Goal: Task Accomplishment & Management: Use online tool/utility

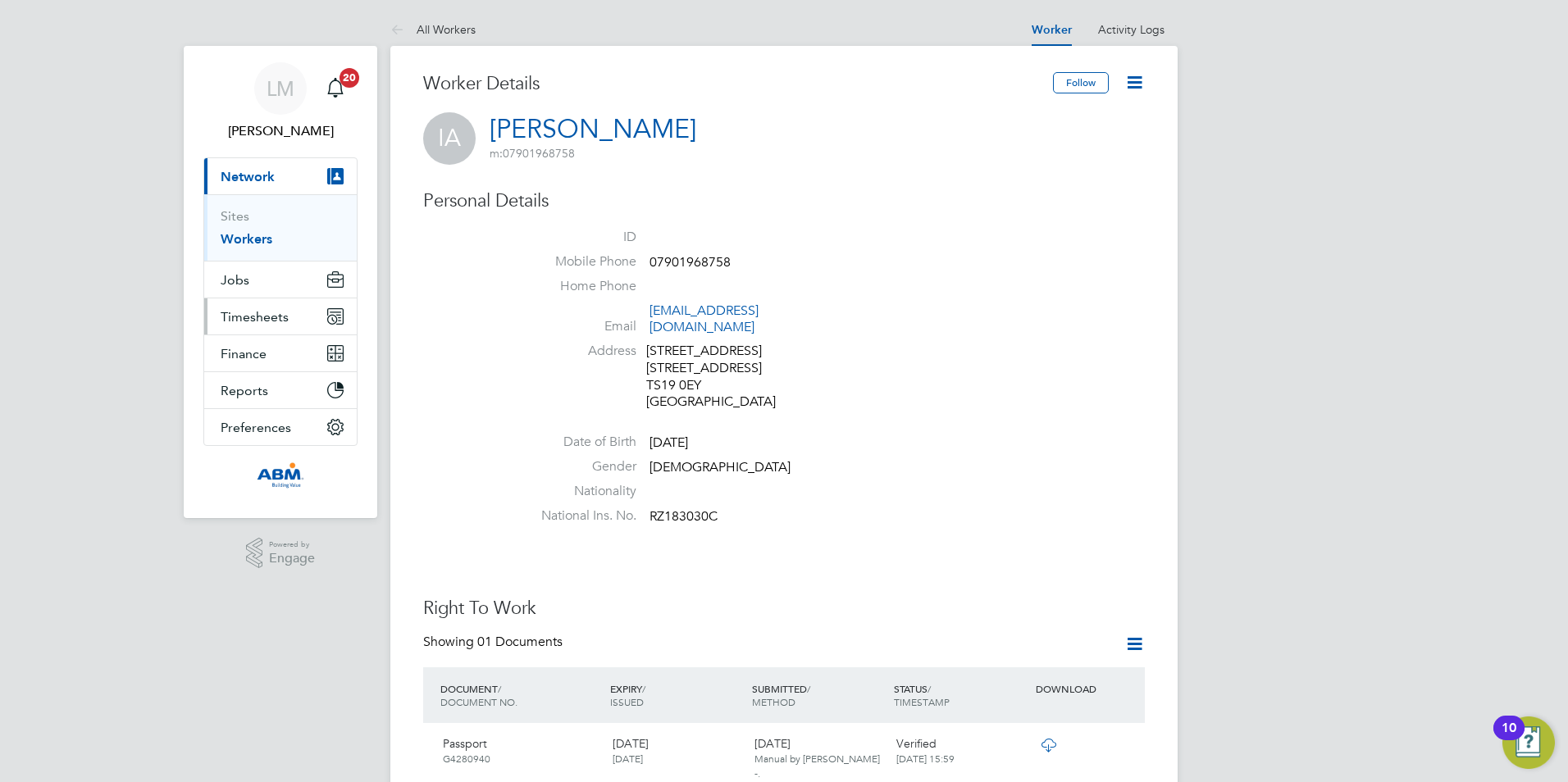
click at [237, 318] on span "Timesheets" at bounding box center [254, 317] width 68 height 16
click at [244, 291] on link "Timesheets" at bounding box center [254, 289] width 68 height 16
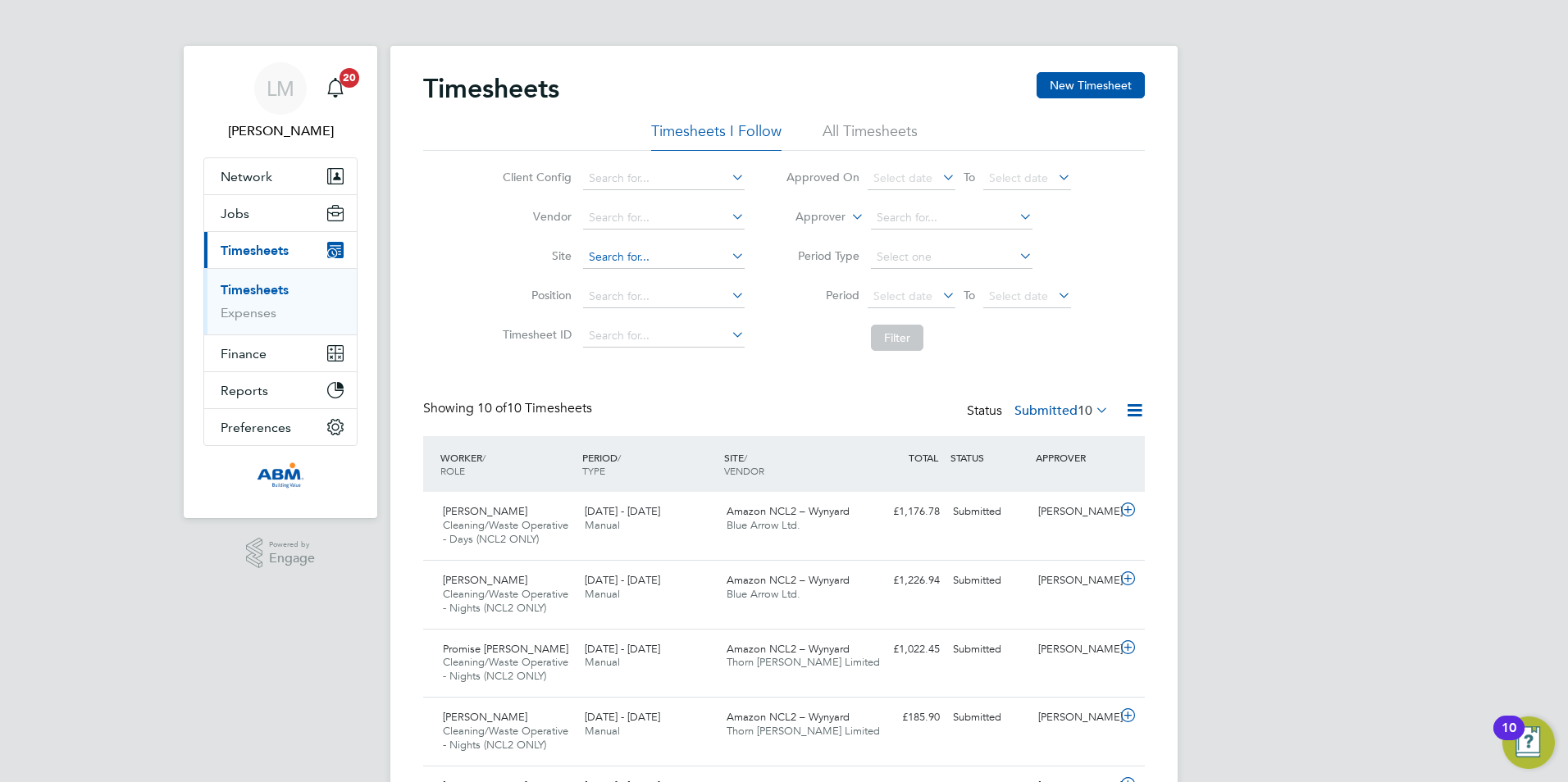
click at [657, 258] on input at bounding box center [663, 257] width 161 height 23
click at [681, 470] on li "Amaz on NCL2 – Wynyard" at bounding box center [692, 480] width 223 height 22
type input "Amazon NCL2 – Wynyard"
